Goal: Communication & Community: Answer question/provide support

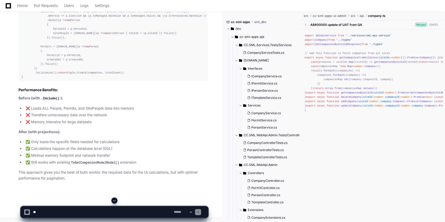
scroll to position [4311, 0]
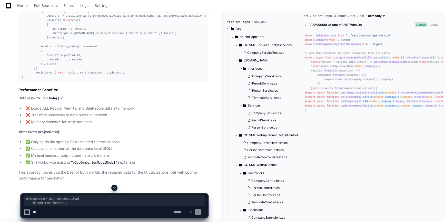
drag, startPoint x: 57, startPoint y: 144, endPoint x: 20, endPoint y: 23, distance: 126.3
copy div "var companies = await companiesQuery .Select(c => new Company { CompanyId = c.C…"
drag, startPoint x: 23, startPoint y: 47, endPoint x: 43, endPoint y: 108, distance: 64.6
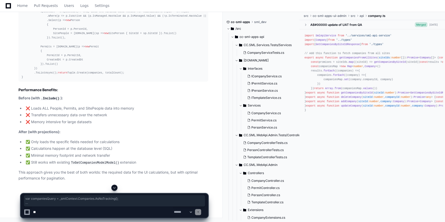
copy div "var companiesQuery = _smlContext.Companies.AsNoTracking(); // Apply active filt…"
drag, startPoint x: 1, startPoint y: 163, endPoint x: 5, endPoint y: 163, distance: 4.4
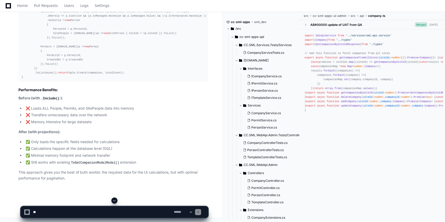
click at [39, 157] on textarea at bounding box center [102, 212] width 141 height 11
type textarea "**********"
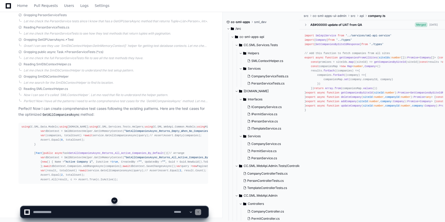
scroll to position [4864, 0]
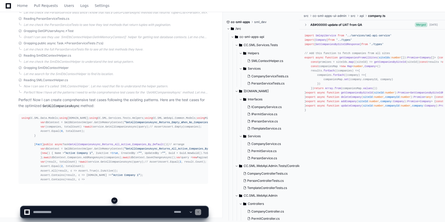
click at [115, 157] on button at bounding box center [114, 201] width 6 height 6
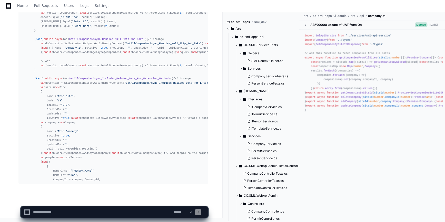
scroll to position [5703, 0]
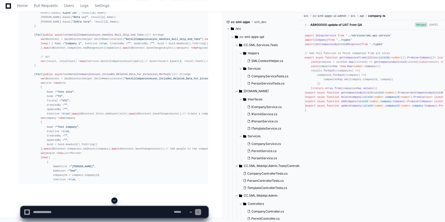
click at [113, 157] on span at bounding box center [114, 201] width 4 height 4
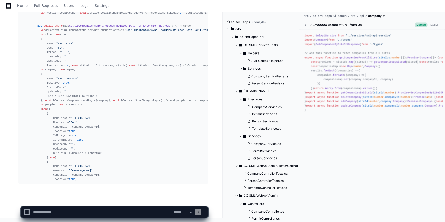
scroll to position [5760, 0]
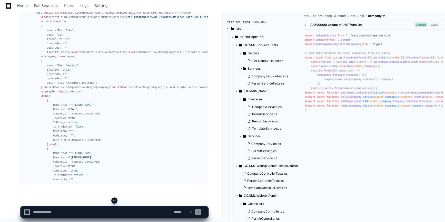
click at [115, 157] on span at bounding box center [114, 201] width 4 height 4
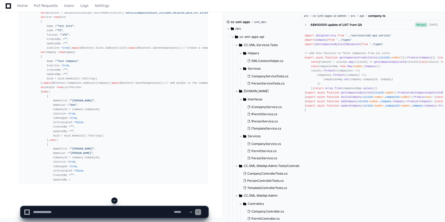
scroll to position [5773, 0]
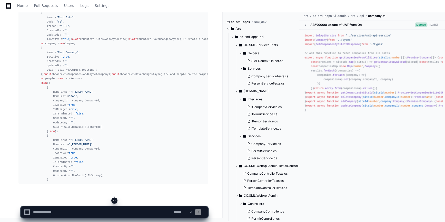
click at [113, 157] on span at bounding box center [114, 201] width 4 height 4
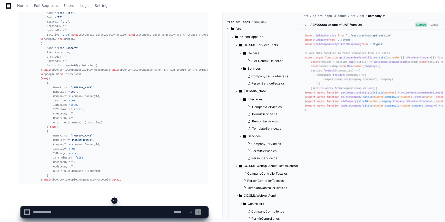
click at [115, 157] on span at bounding box center [114, 201] width 4 height 4
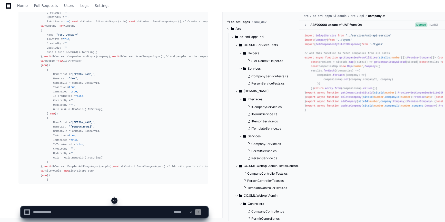
click at [115, 157] on span at bounding box center [114, 201] width 4 height 4
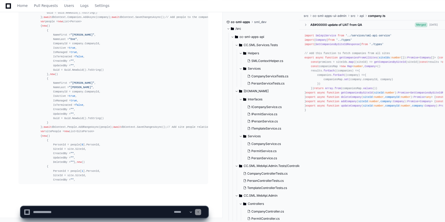
scroll to position [5874, 0]
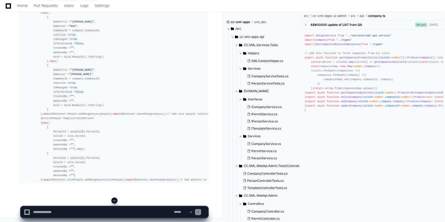
click at [114, 157] on span at bounding box center [114, 201] width 4 height 4
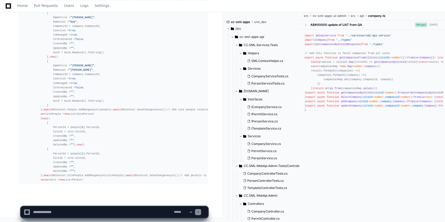
scroll to position [5914, 0]
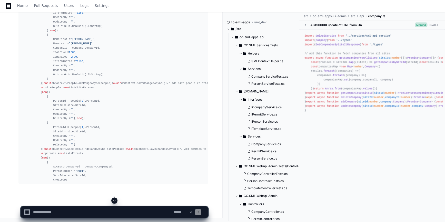
click at [114, 157] on span at bounding box center [114, 201] width 4 height 4
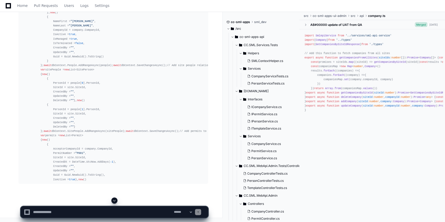
click at [113, 157] on span at bounding box center [114, 201] width 4 height 4
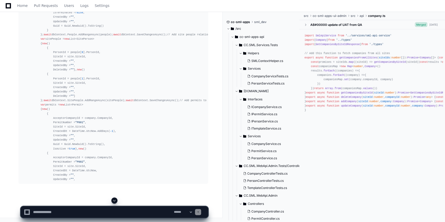
click at [113, 157] on span at bounding box center [114, 201] width 4 height 4
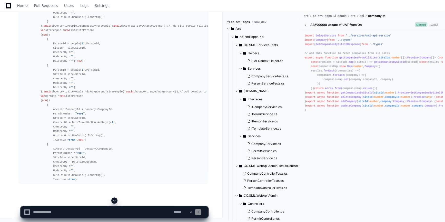
click at [113, 157] on span at bounding box center [114, 201] width 4 height 4
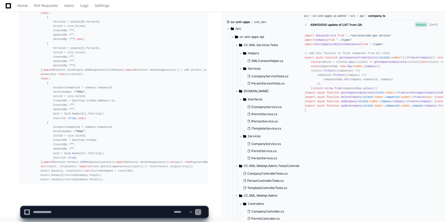
scroll to position [6085, 0]
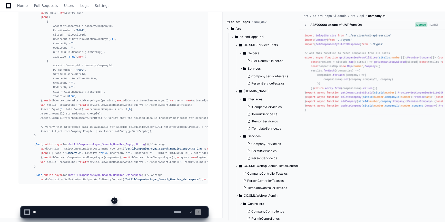
scroll to position [6252, 0]
click at [114, 200] on span at bounding box center [114, 201] width 4 height 4
click at [111, 203] on div at bounding box center [115, 201] width 188 height 6
click at [116, 201] on span at bounding box center [114, 201] width 4 height 4
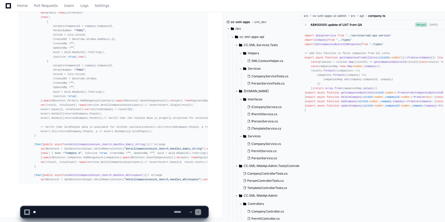
scroll to position [6278, 0]
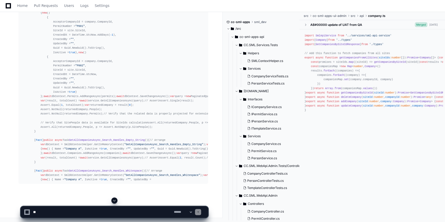
click at [114, 200] on span at bounding box center [114, 201] width 4 height 4
click at [115, 200] on span at bounding box center [114, 201] width 4 height 4
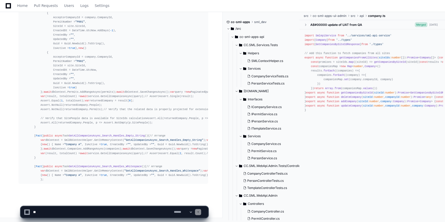
scroll to position [6291, 0]
click at [115, 199] on span at bounding box center [114, 201] width 4 height 4
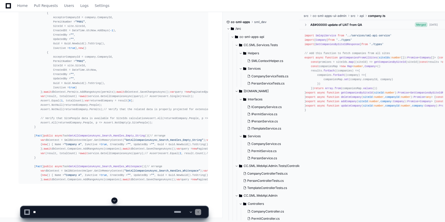
click at [115, 199] on span at bounding box center [114, 201] width 4 height 4
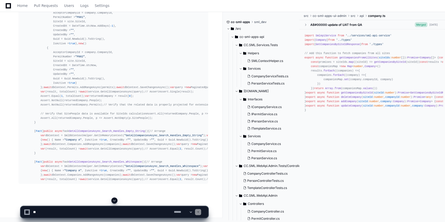
click at [115, 199] on span at bounding box center [114, 201] width 4 height 4
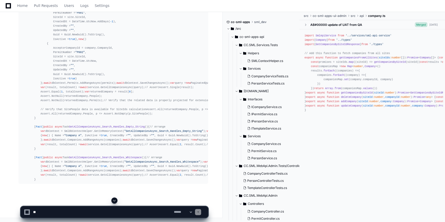
click at [115, 199] on span at bounding box center [114, 201] width 4 height 4
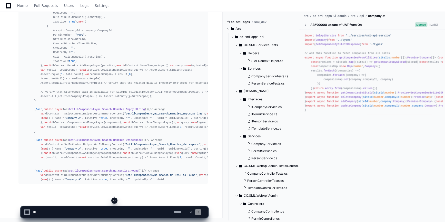
scroll to position [6175, 0]
click at [114, 200] on span at bounding box center [114, 201] width 4 height 4
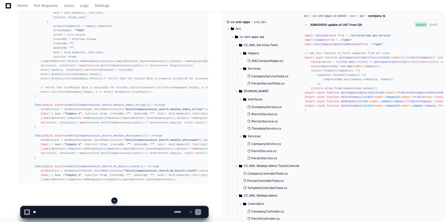
click at [116, 202] on span at bounding box center [114, 201] width 4 height 4
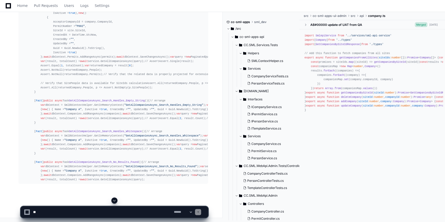
click at [114, 202] on span at bounding box center [114, 201] width 4 height 4
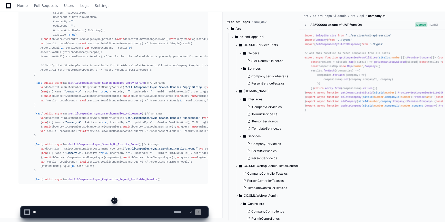
click at [114, 202] on span at bounding box center [114, 201] width 4 height 4
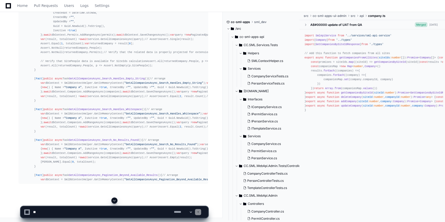
click at [114, 202] on span at bounding box center [114, 201] width 4 height 4
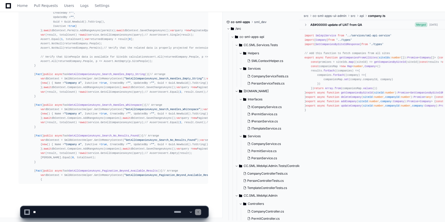
scroll to position [6511, 0]
click at [114, 202] on span at bounding box center [114, 201] width 4 height 4
click at [115, 200] on span at bounding box center [114, 201] width 4 height 4
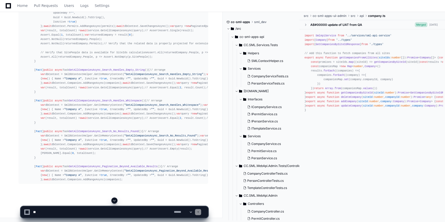
click at [115, 202] on span at bounding box center [114, 201] width 4 height 4
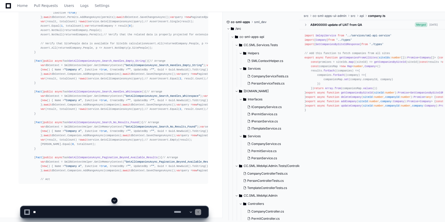
click at [113, 201] on span at bounding box center [114, 201] width 4 height 4
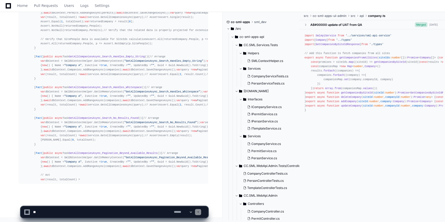
scroll to position [6559, 0]
click at [113, 201] on span at bounding box center [114, 201] width 4 height 4
click at [115, 198] on button at bounding box center [114, 201] width 6 height 6
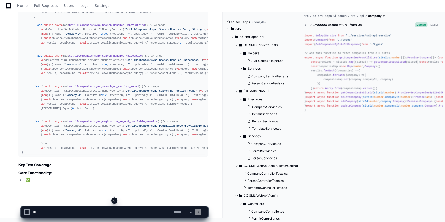
click at [115, 200] on span at bounding box center [114, 201] width 4 height 4
click at [113, 201] on span at bounding box center [114, 201] width 4 height 4
click at [94, 210] on textarea at bounding box center [102, 212] width 141 height 11
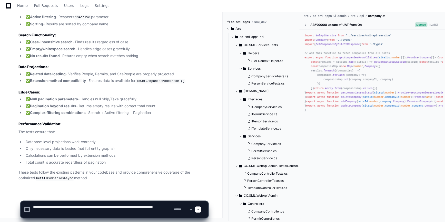
scroll to position [6803, 0]
type textarea "**********"
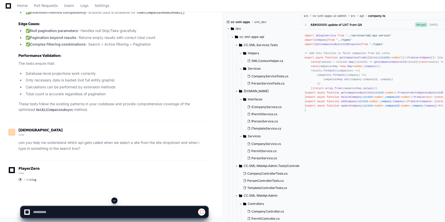
scroll to position [6841, 0]
click at [116, 202] on span at bounding box center [114, 201] width 4 height 4
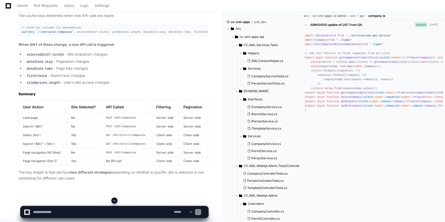
scroll to position [7631, 0]
click at [62, 206] on app-app-chat-input "**********" at bounding box center [115, 208] width 188 height 21
click at [64, 213] on textarea at bounding box center [102, 212] width 141 height 11
click at [102, 212] on textarea at bounding box center [102, 212] width 141 height 11
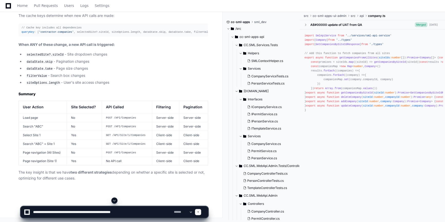
drag, startPoint x: 140, startPoint y: 212, endPoint x: 161, endPoint y: 212, distance: 21.0
click at [140, 212] on textarea at bounding box center [102, 212] width 141 height 11
click at [76, 214] on textarea at bounding box center [102, 212] width 141 height 11
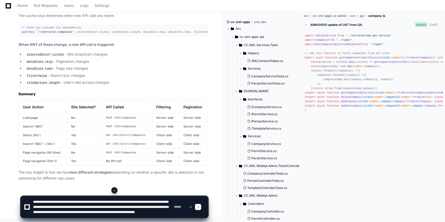
scroll to position [7, 0]
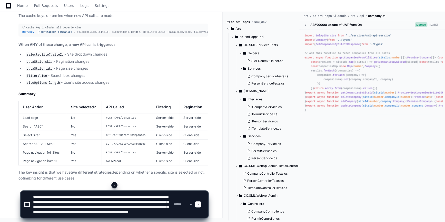
type textarea "**********"
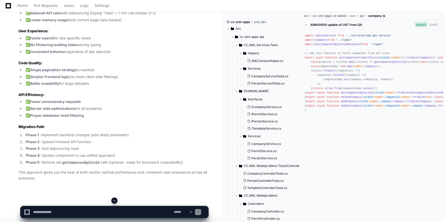
scroll to position [8041, 0]
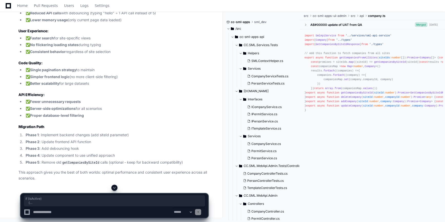
drag, startPoint x: 26, startPoint y: 61, endPoint x: 33, endPoint y: 77, distance: 17.7
drag, startPoint x: 26, startPoint y: 60, endPoint x: 41, endPoint y: 72, distance: 19.7
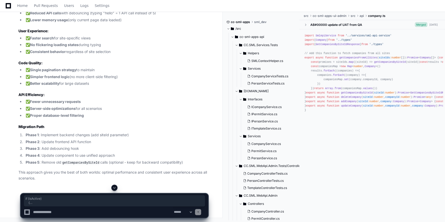
drag, startPoint x: 26, startPoint y: 87, endPoint x: 33, endPoint y: 100, distance: 14.6
copy div "if (siteId.HasValue && siteId.Value > 0 ) { companiesQuery = companiesQuery.Whe…"
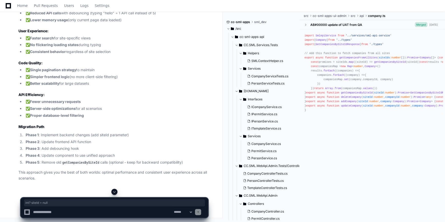
drag, startPoint x: 156, startPoint y: 38, endPoint x: 182, endPoint y: 37, distance: 26.0
copy div "int ? siteId = null"
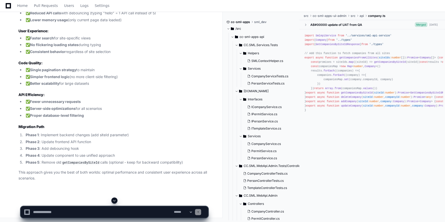
scroll to position [0, 46]
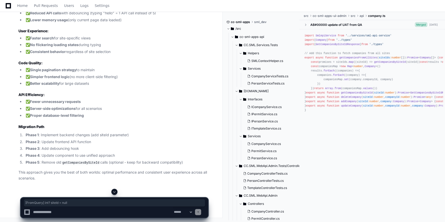
drag, startPoint x: 163, startPoint y: 52, endPoint x: 207, endPoint y: 53, distance: 43.9
copy div "[FromQuery] int ? siteId = null"
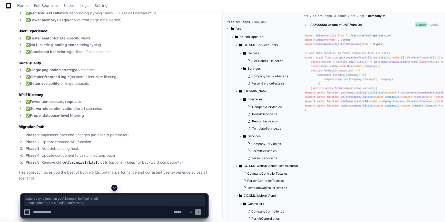
drag, startPoint x: 22, startPoint y: 27, endPoint x: 28, endPoint y: 64, distance: 37.5
copy div "export async function getAllCompaniesPaginated ( paginationParams : PaginationP…"
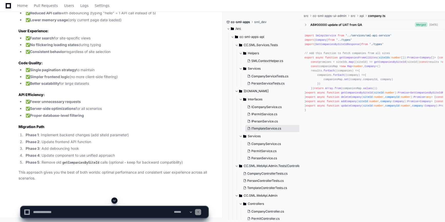
scroll to position [8274, 0]
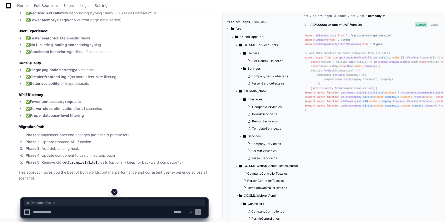
scroll to position [8321, 0]
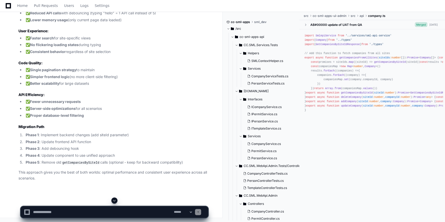
scroll to position [8391, 0]
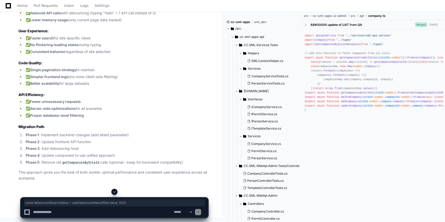
drag, startPoint x: 24, startPoint y: 78, endPoint x: 120, endPoint y: 78, distance: 95.9
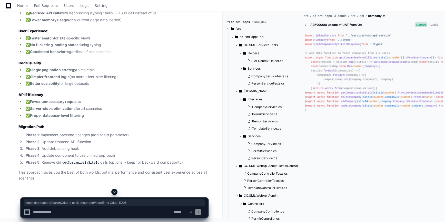
drag, startPoint x: 26, startPoint y: 81, endPoint x: 121, endPoint y: 77, distance: 95.5
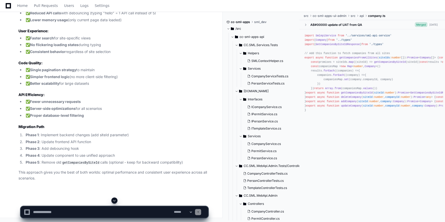
scroll to position [8437, 0]
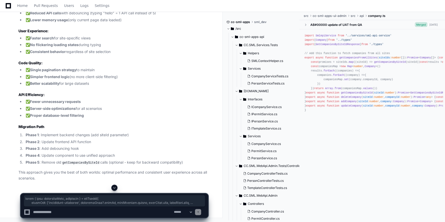
drag, startPoint x: 28, startPoint y: 54, endPoint x: 38, endPoint y: 169, distance: 115.6
copy div "lorem { ipsu : dolorsitaMetc, adIpiscin } = eliTsedd ({ eiusmOdt : [ 'incididun…"
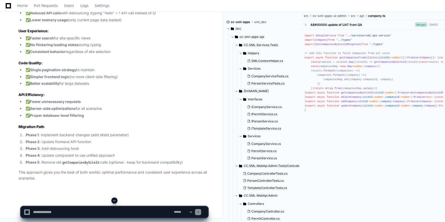
scroll to position [8671, 0]
